Goal: Task Accomplishment & Management: Complete application form

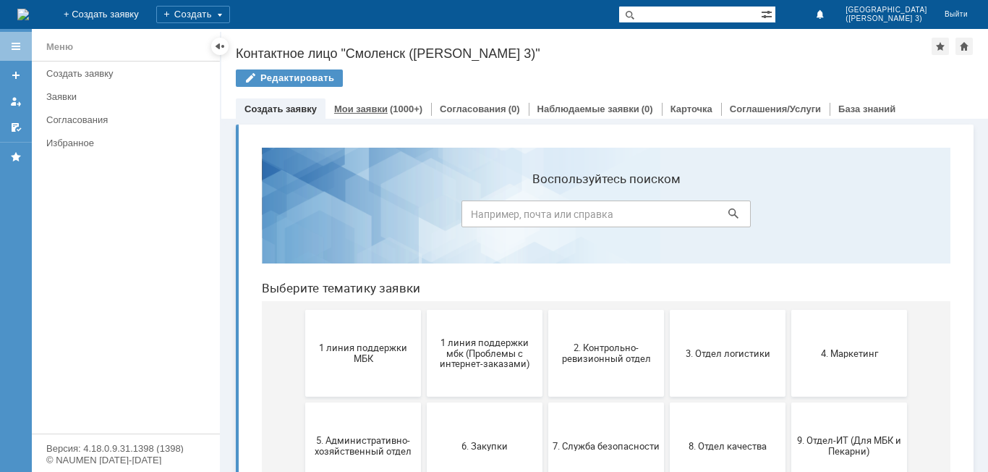
click at [371, 99] on div "Мои заявки (1000+)" at bounding box center [378, 108] width 106 height 21
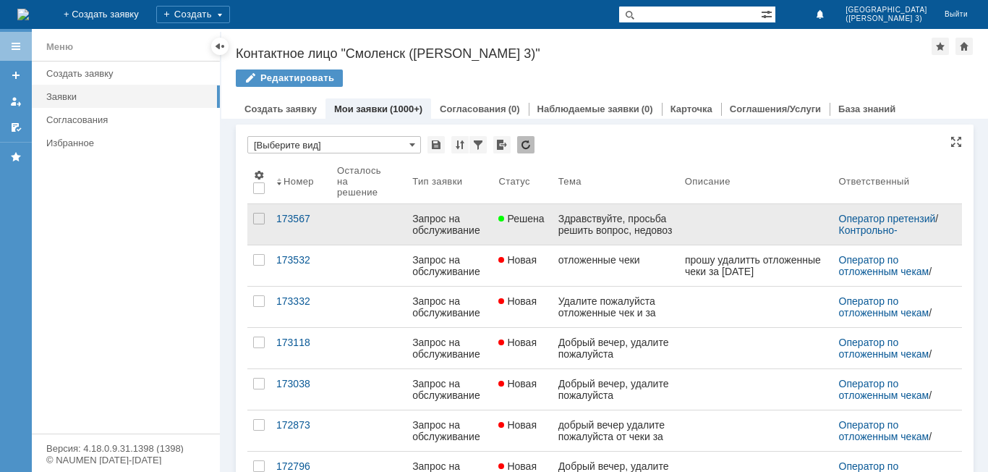
click at [725, 225] on link at bounding box center [756, 224] width 154 height 41
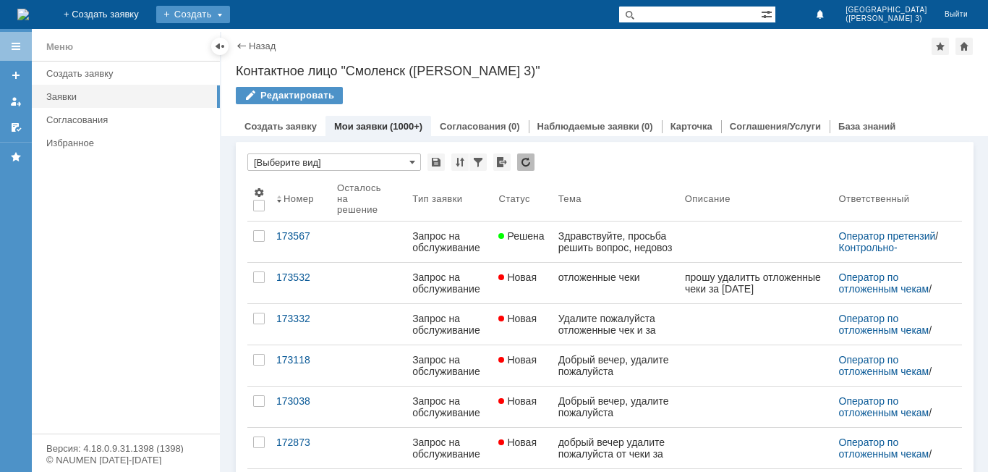
click at [230, 18] on div "Создать" at bounding box center [193, 14] width 74 height 17
click at [269, 43] on link "Заявка" at bounding box center [214, 43] width 110 height 17
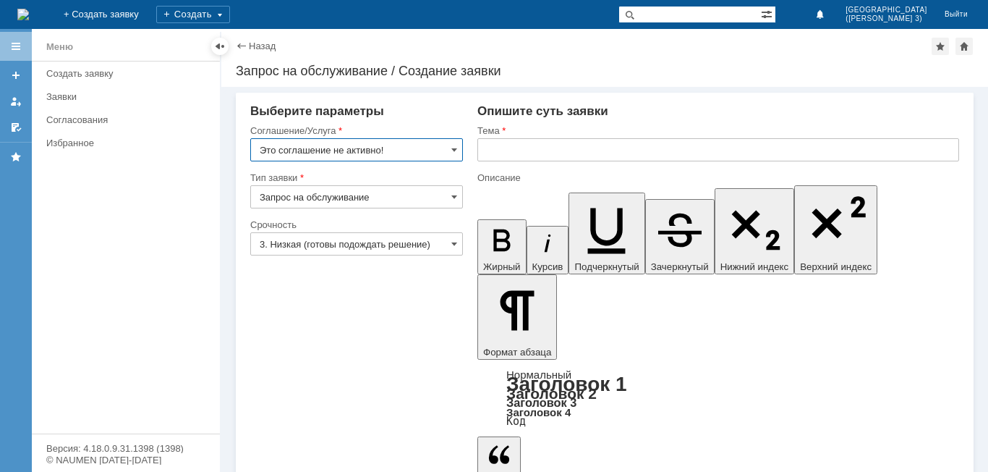
click at [527, 145] on input "text" at bounding box center [718, 149] width 482 height 23
